Goal: Obtain resource: Obtain resource

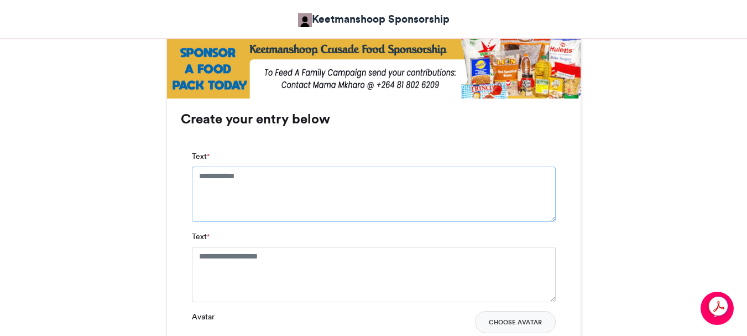
click at [272, 177] on textarea "Text *" at bounding box center [374, 194] width 364 height 55
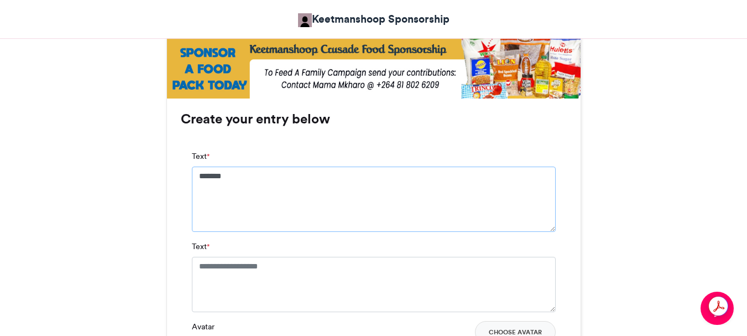
type textarea "*******"
click at [200, 267] on textarea "Text *" at bounding box center [374, 284] width 364 height 55
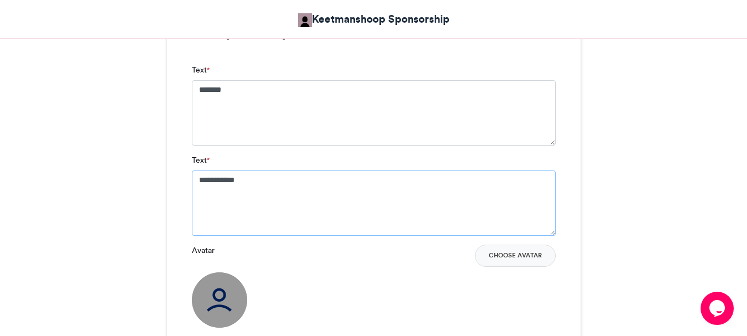
scroll to position [1027, 0]
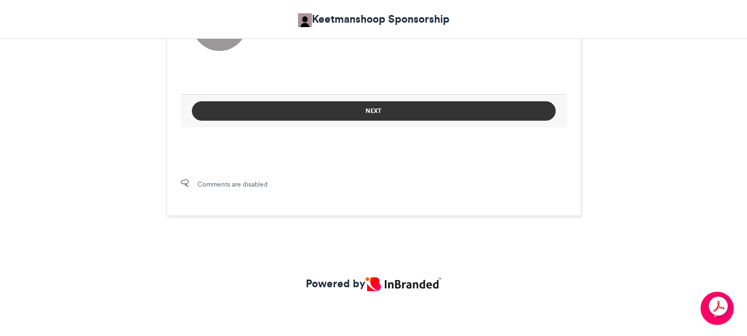
type textarea "**********"
click at [363, 110] on button "Next" at bounding box center [374, 110] width 364 height 19
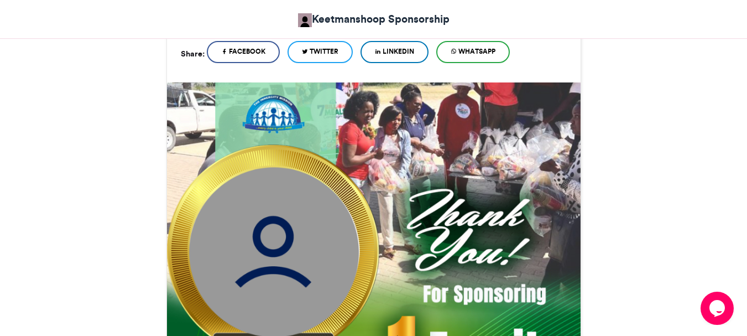
scroll to position [668, 0]
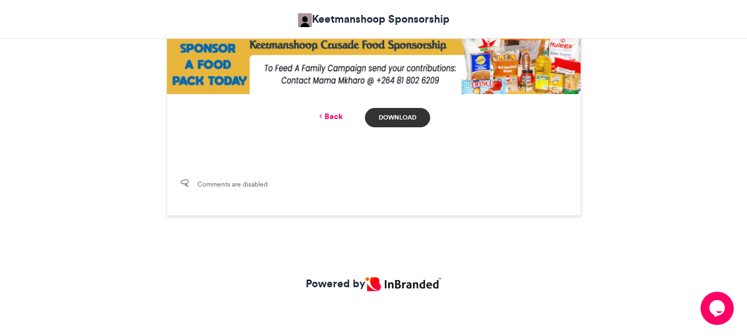
click at [397, 119] on link "Download" at bounding box center [397, 117] width 65 height 19
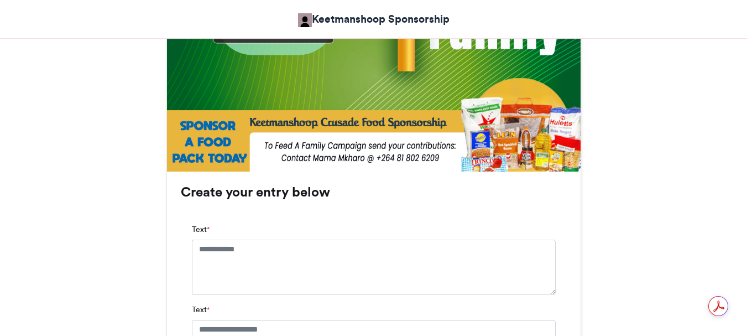
scroll to position [664, 0]
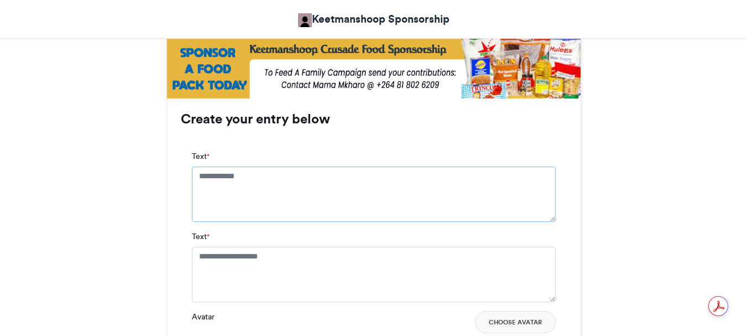
click at [265, 171] on textarea "Text *" at bounding box center [374, 194] width 364 height 55
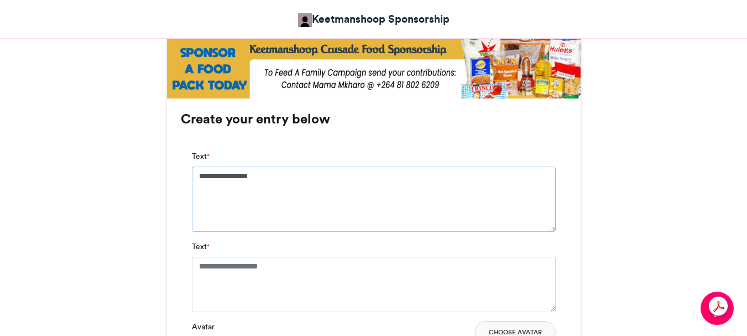
type textarea "**********"
click at [294, 263] on textarea "Text *" at bounding box center [374, 284] width 364 height 55
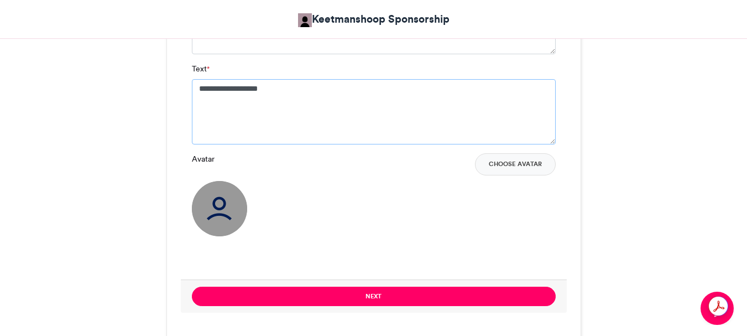
scroll to position [885, 0]
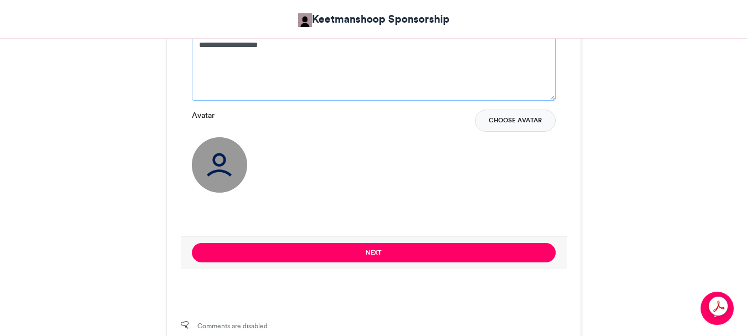
type textarea "**********"
click at [514, 119] on button "Choose Avatar" at bounding box center [515, 121] width 81 height 22
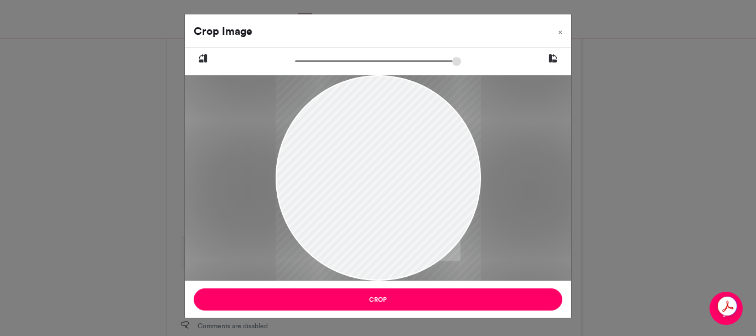
drag, startPoint x: 365, startPoint y: 124, endPoint x: 424, endPoint y: 222, distance: 113.9
click at [410, 221] on div at bounding box center [377, 212] width 205 height 274
drag, startPoint x: 340, startPoint y: 146, endPoint x: 394, endPoint y: 178, distance: 62.7
click at [384, 180] on div at bounding box center [377, 212] width 205 height 274
drag, startPoint x: 369, startPoint y: 125, endPoint x: 393, endPoint y: 199, distance: 77.9
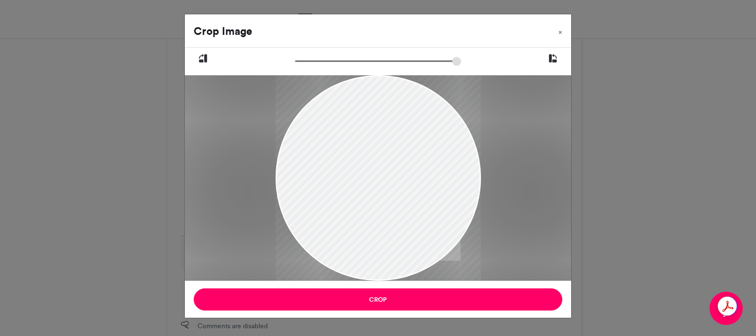
click at [393, 199] on div at bounding box center [377, 212] width 205 height 274
drag, startPoint x: 331, startPoint y: 115, endPoint x: 416, endPoint y: 181, distance: 108.0
click at [416, 181] on div at bounding box center [377, 212] width 205 height 274
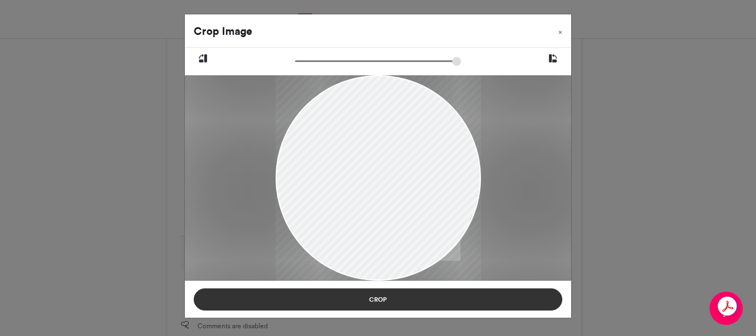
click at [374, 304] on button "Crop" at bounding box center [378, 299] width 368 height 22
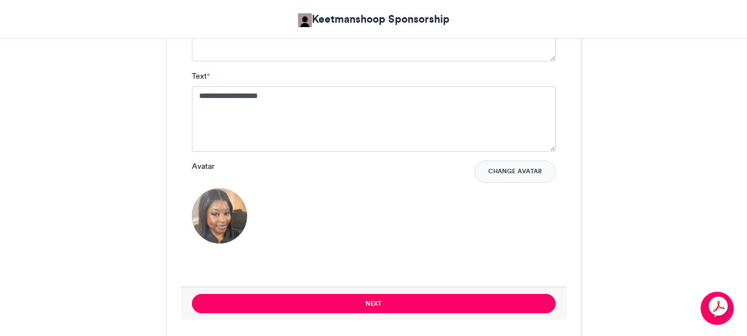
scroll to position [940, 0]
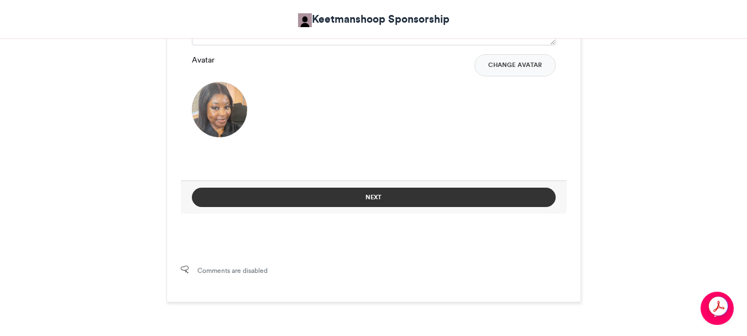
click at [371, 197] on button "Next" at bounding box center [374, 197] width 364 height 19
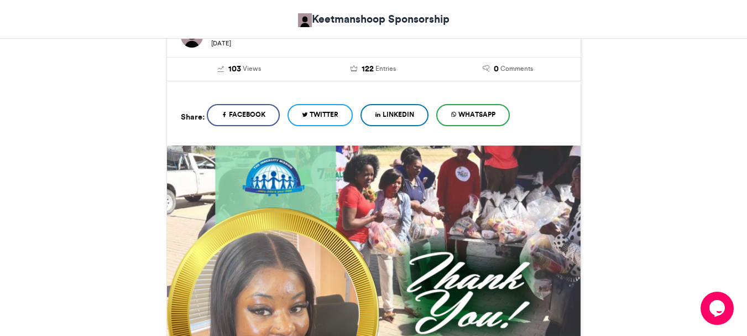
scroll to position [605, 0]
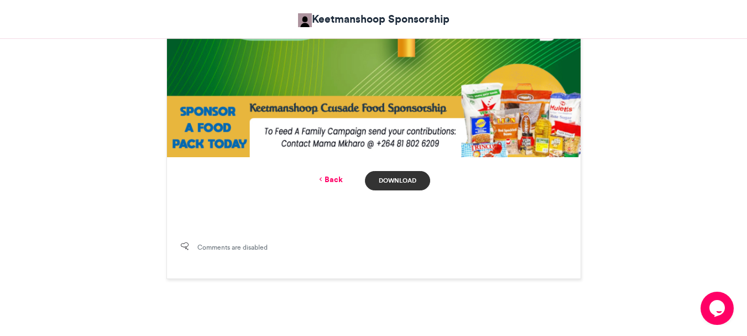
click at [397, 177] on link "Download" at bounding box center [397, 180] width 65 height 19
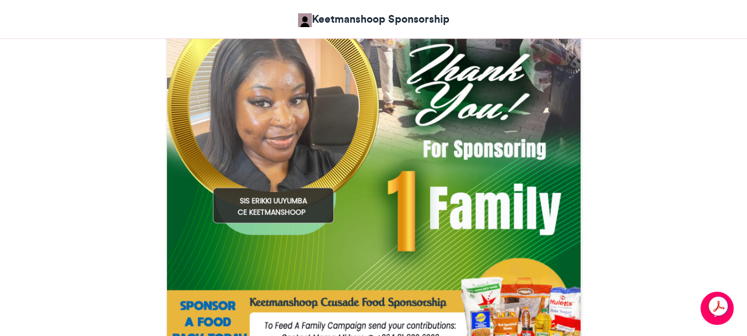
scroll to position [329, 0]
